Goal: Task Accomplishment & Management: Manage account settings

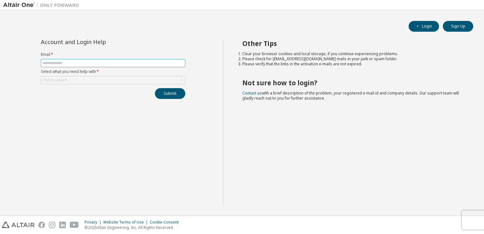
click at [145, 63] on input "text" at bounding box center [112, 63] width 141 height 5
type input "**********"
click at [124, 79] on div "Click to select" at bounding box center [113, 80] width 144 height 8
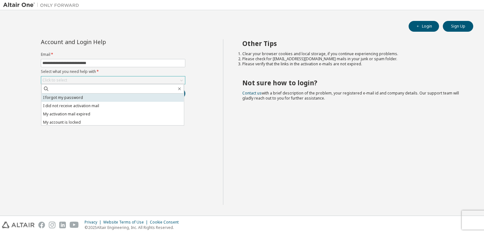
click at [106, 100] on li "I forgot my password" at bounding box center [113, 98] width 143 height 8
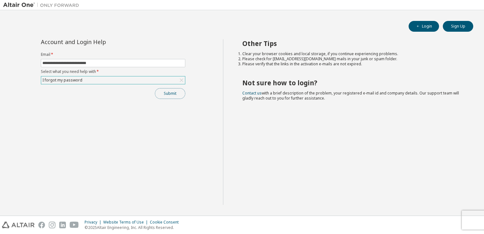
click at [178, 92] on button "Submit" at bounding box center [170, 93] width 30 height 11
click at [97, 65] on span at bounding box center [113, 63] width 145 height 8
click at [99, 64] on input "text" at bounding box center [112, 63] width 141 height 5
type input "**********"
click at [97, 82] on div "Click to select" at bounding box center [113, 80] width 144 height 8
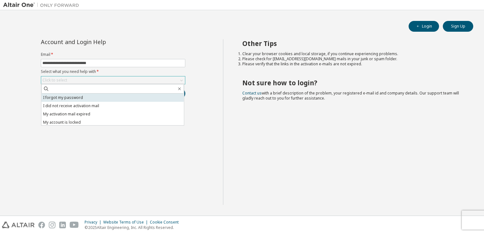
click at [92, 98] on li "I forgot my password" at bounding box center [113, 98] width 143 height 8
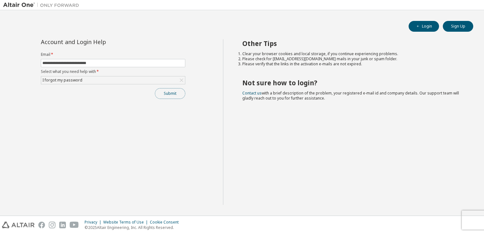
click at [167, 94] on button "Submit" at bounding box center [170, 93] width 30 height 11
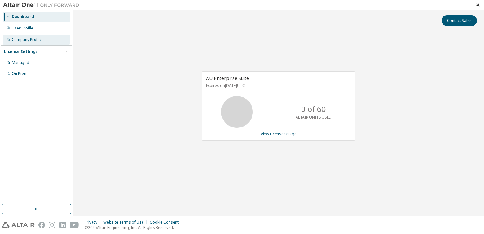
click at [23, 40] on div "Company Profile" at bounding box center [27, 39] width 30 height 5
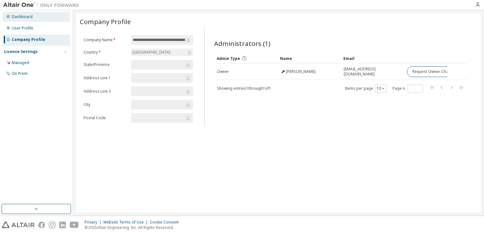
click at [29, 18] on div "Dashboard" at bounding box center [22, 16] width 21 height 5
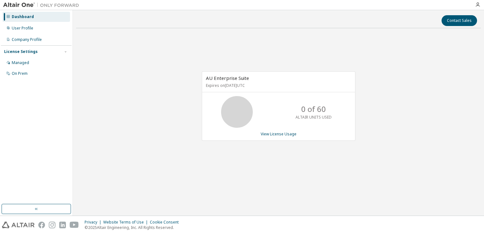
click at [25, 50] on div "License Settings" at bounding box center [21, 51] width 34 height 5
